Goal: Task Accomplishment & Management: Understand process/instructions

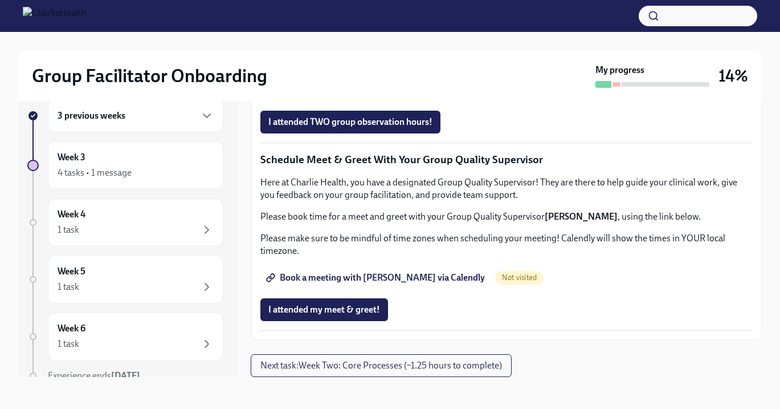
scroll to position [966, 0]
click at [407, 96] on span "Complete this form to schedule your observations" at bounding box center [371, 89] width 207 height 11
click at [347, 307] on span "I attended my meet & greet!" at bounding box center [324, 309] width 112 height 11
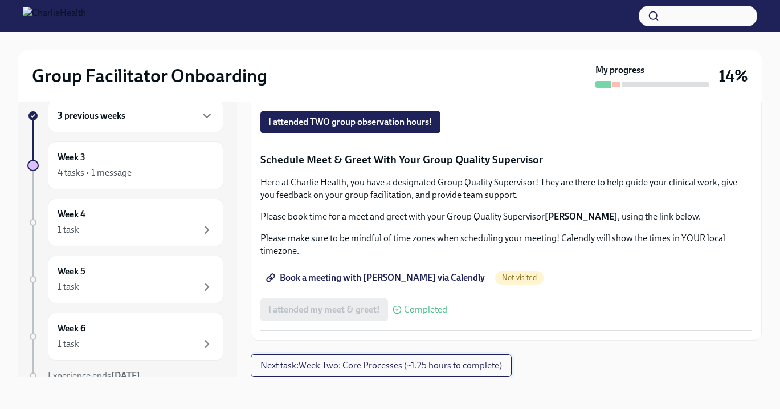
click at [369, 366] on span "Next task : Week Two: Core Processes (~1.25 hours to complete)" at bounding box center [382, 365] width 242 height 11
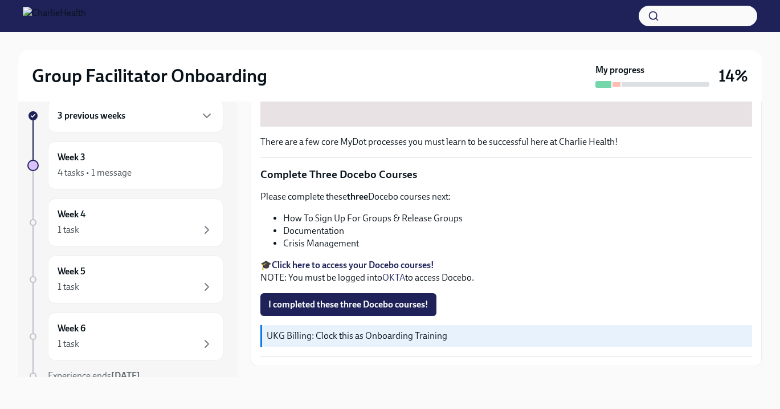
scroll to position [463, 0]
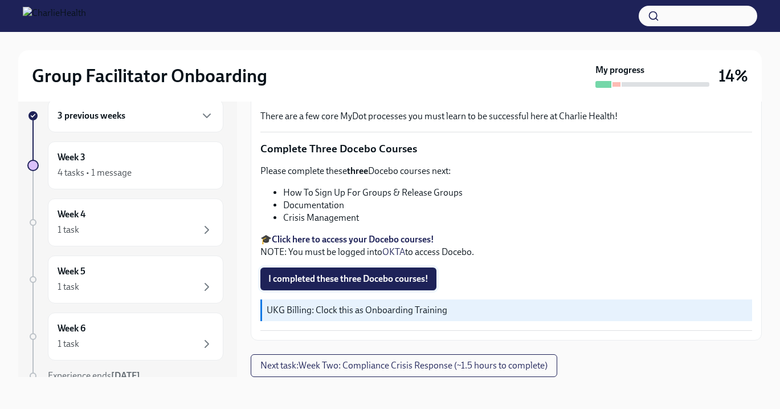
click at [336, 276] on span "I completed these three Docebo courses!" at bounding box center [348, 278] width 160 height 11
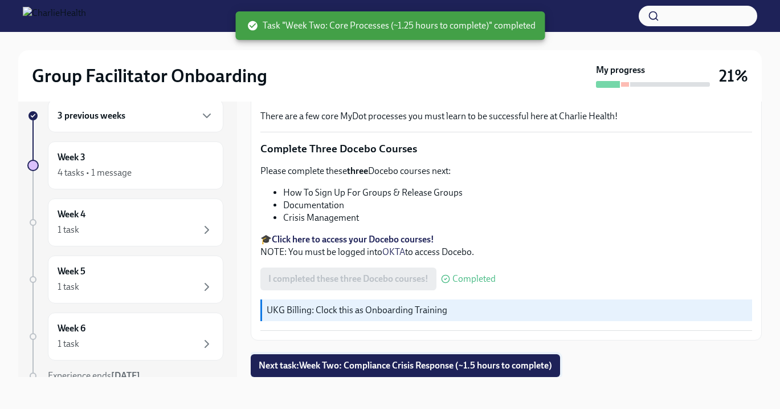
click at [380, 361] on span "Next task : Week Two: Compliance Crisis Response (~1.5 hours to complete)" at bounding box center [406, 365] width 294 height 11
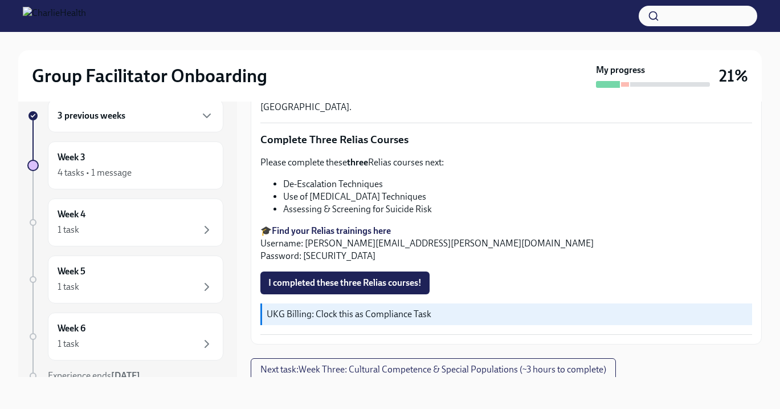
scroll to position [455, 0]
